Goal: Transaction & Acquisition: Purchase product/service

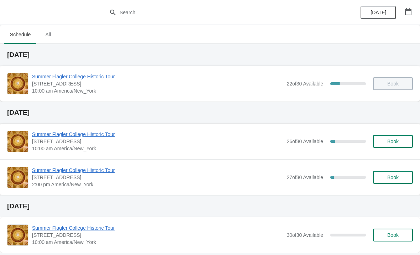
click at [48, 127] on div "Summer Flagler College Historic Tour [STREET_ADDRESS][PERSON_NAME] 10:00 am Ame…" at bounding box center [210, 141] width 420 height 36
click at [99, 135] on span "Summer Flagler College Historic Tour" at bounding box center [157, 134] width 251 height 7
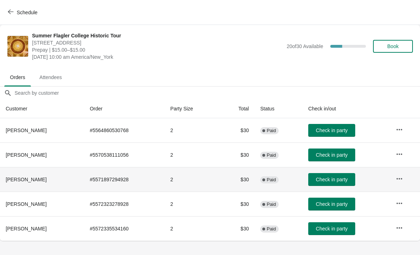
click at [343, 176] on button "Check in party" at bounding box center [331, 179] width 47 height 13
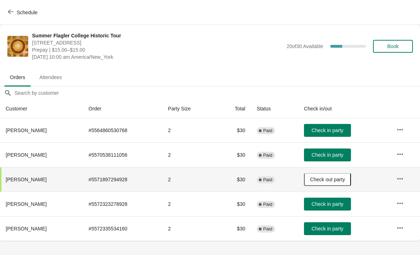
click at [331, 224] on button "Check in party" at bounding box center [327, 228] width 47 height 13
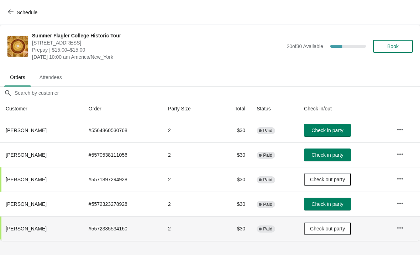
click at [317, 204] on span "Check in party" at bounding box center [327, 204] width 32 height 6
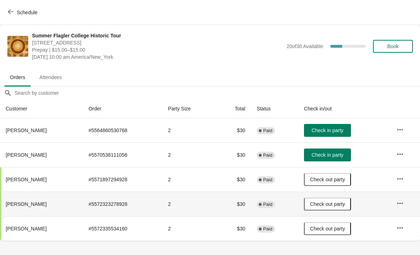
click at [344, 126] on button "Check in party" at bounding box center [327, 130] width 47 height 13
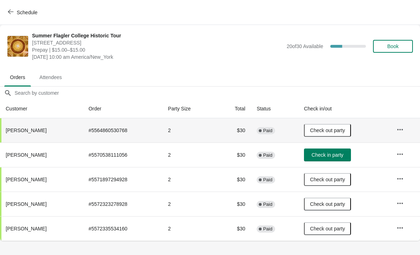
click at [395, 45] on span "Book" at bounding box center [392, 46] width 11 height 6
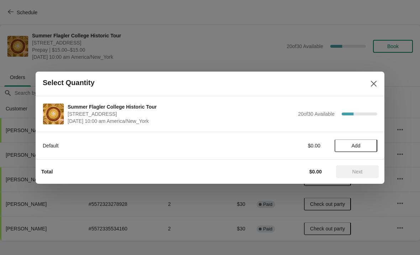
click at [346, 143] on span "Add" at bounding box center [356, 146] width 30 height 6
click at [374, 135] on div "Default $15.00 1" at bounding box center [210, 142] width 334 height 20
click at [369, 144] on icon at bounding box center [367, 145] width 7 height 7
click at [367, 170] on span "Next" at bounding box center [356, 172] width 31 height 6
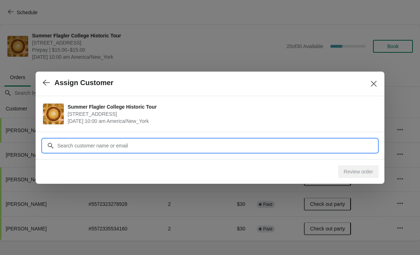
click at [325, 144] on input "Customer" at bounding box center [217, 145] width 320 height 13
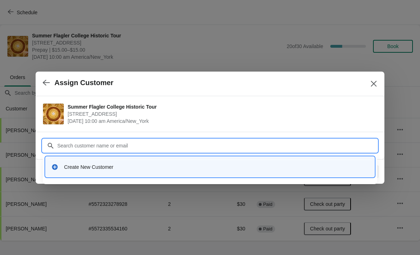
click at [108, 168] on div "Create New Customer" at bounding box center [216, 166] width 304 height 7
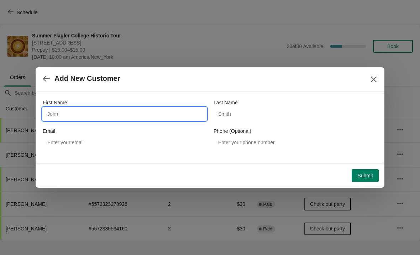
click at [106, 115] on input "First Name" at bounding box center [125, 113] width 164 height 13
type input "[PERSON_NAME]"
click at [370, 174] on span "Submit" at bounding box center [365, 175] width 16 height 6
